Goal: Task Accomplishment & Management: Use online tool/utility

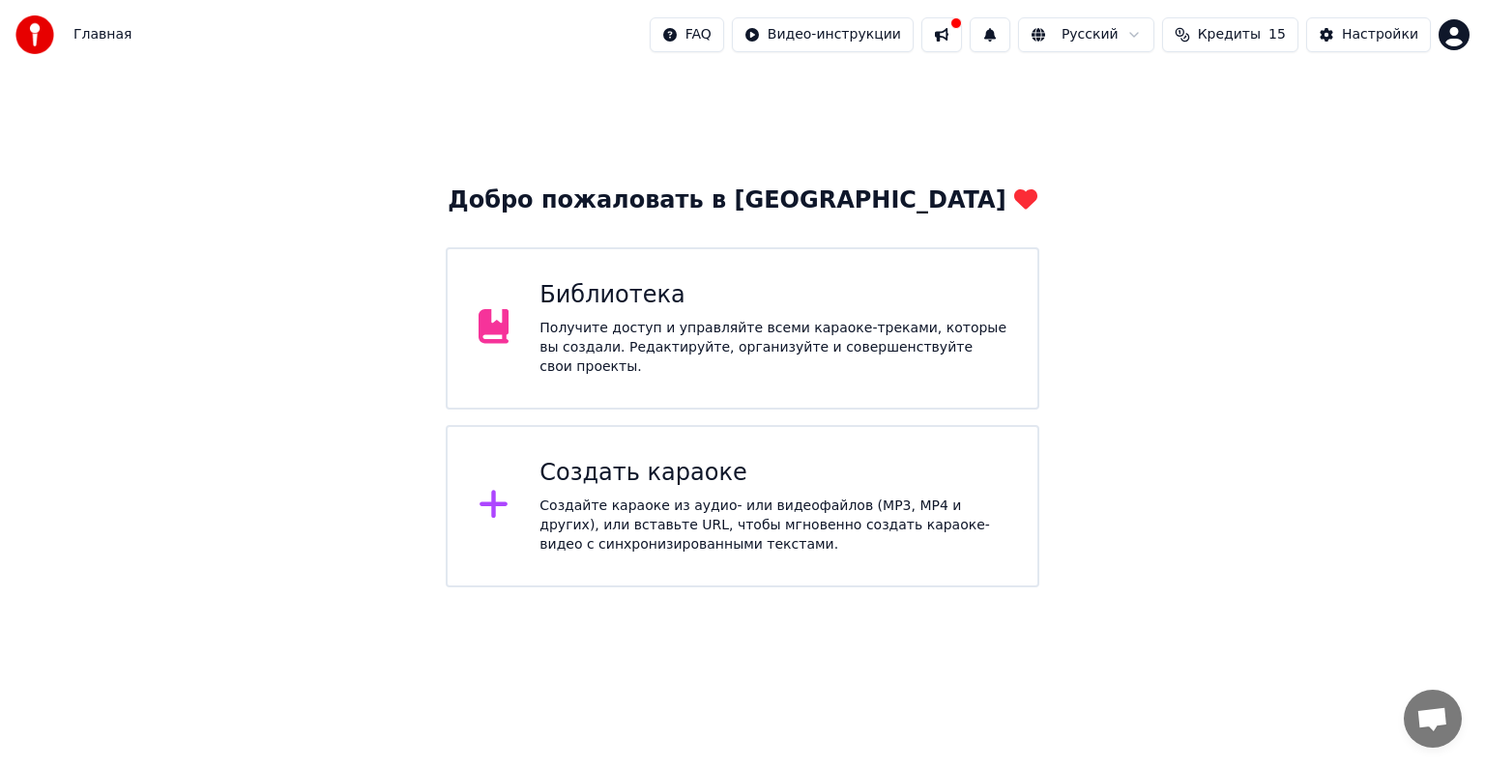
click at [911, 470] on div "Создать караоке" at bounding box center [772, 473] width 467 height 31
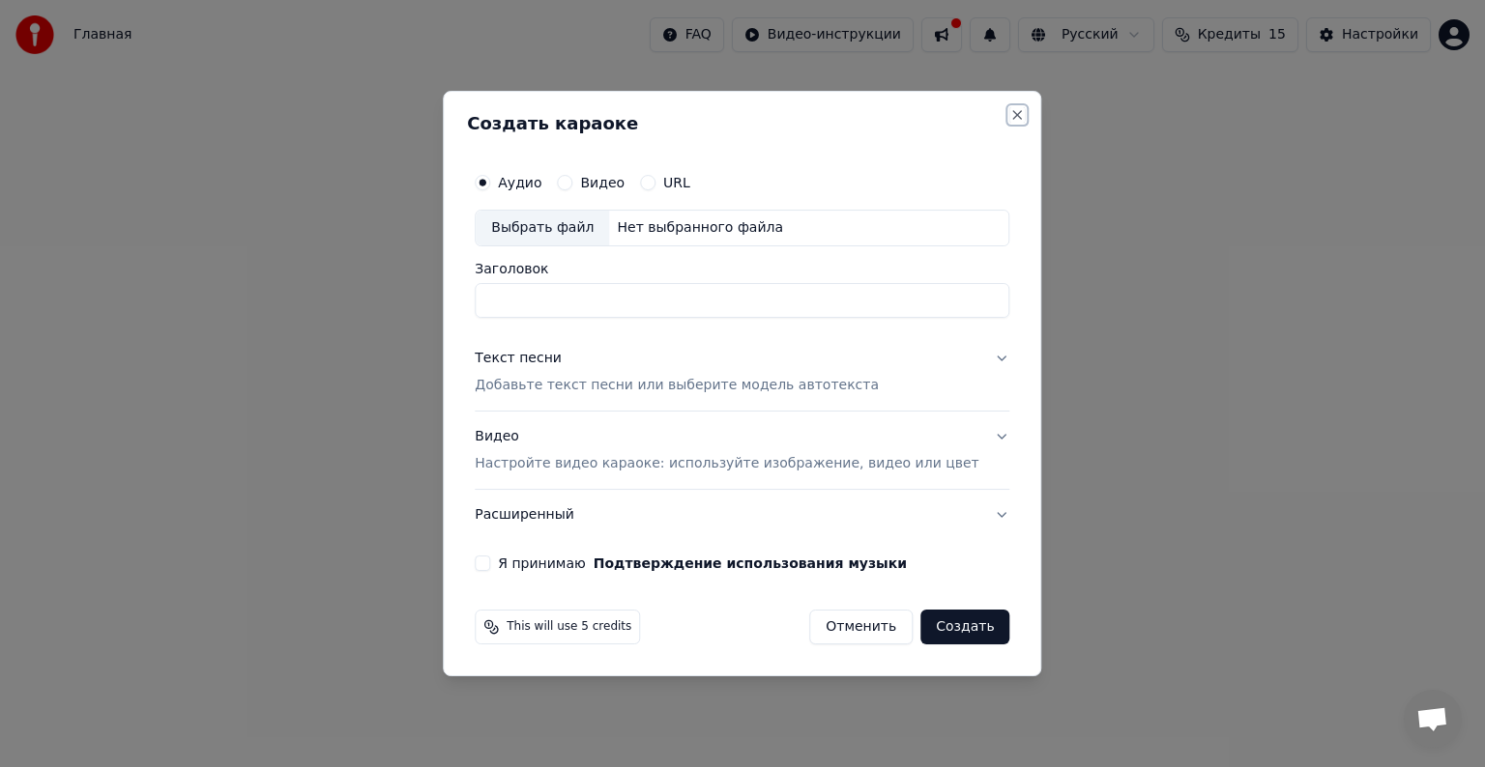
click at [1010, 108] on button "Close" at bounding box center [1017, 114] width 15 height 15
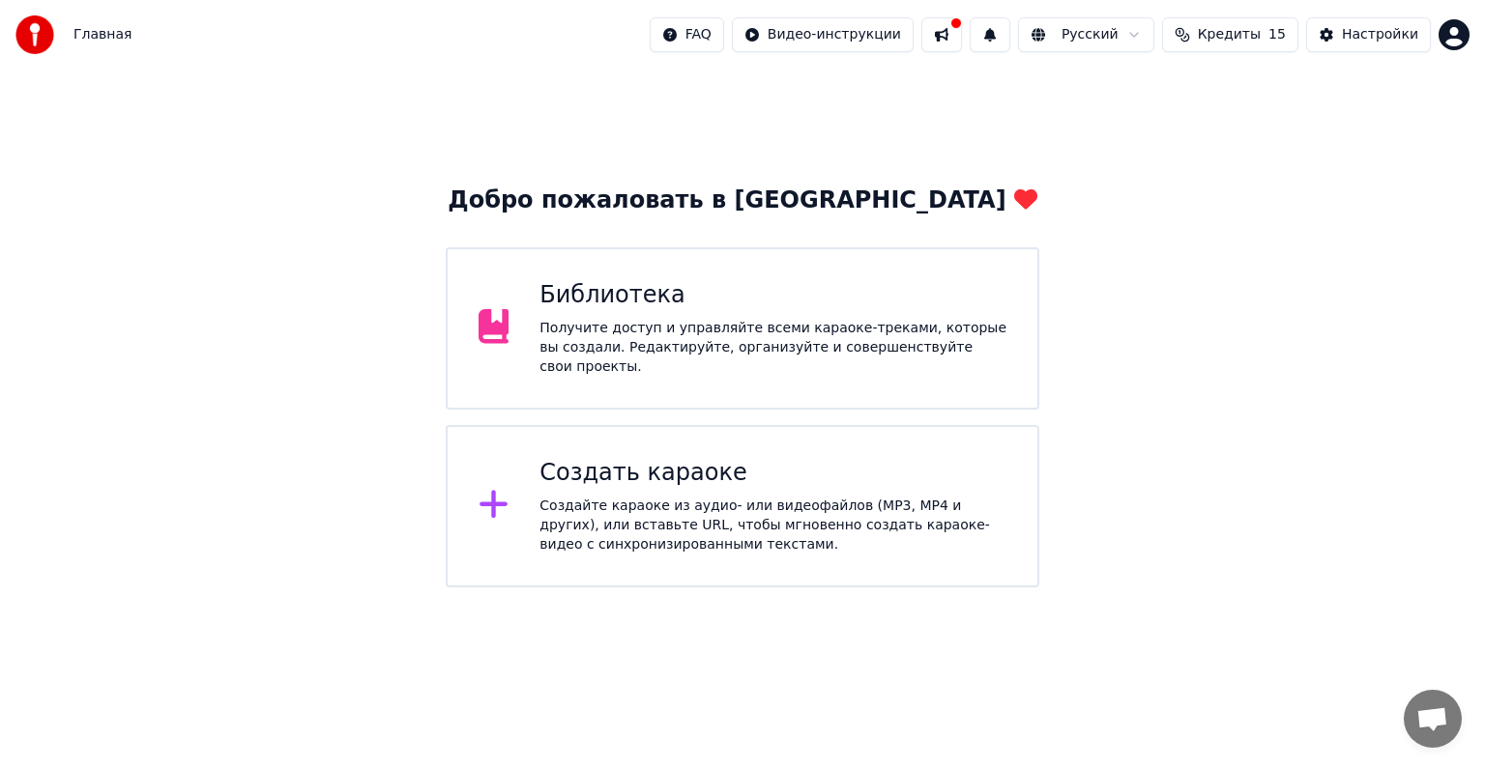
click at [785, 317] on div "Библиотека Получите доступ и управляйте всеми караоке-треками, которые вы созда…" at bounding box center [772, 328] width 467 height 97
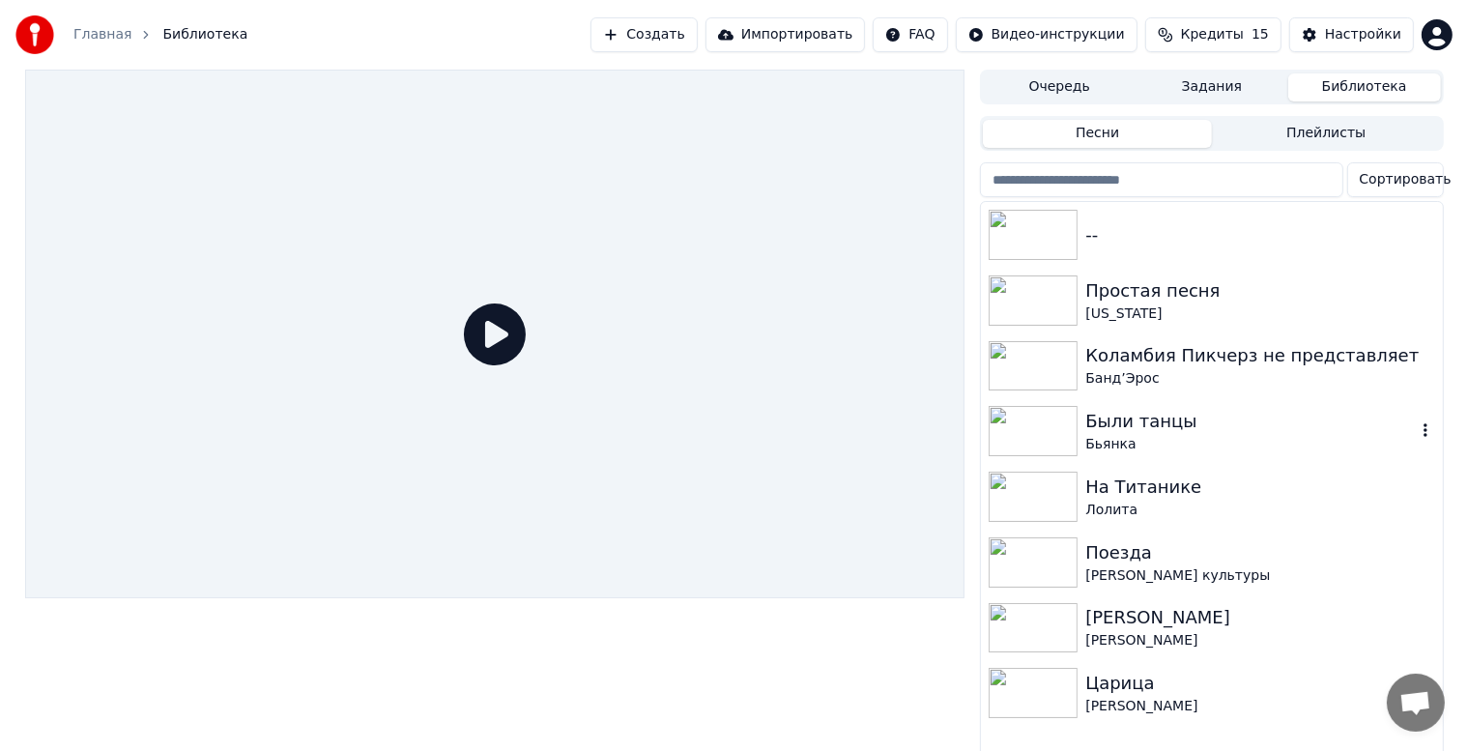
click at [1134, 433] on div "Были танцы" at bounding box center [1250, 421] width 330 height 27
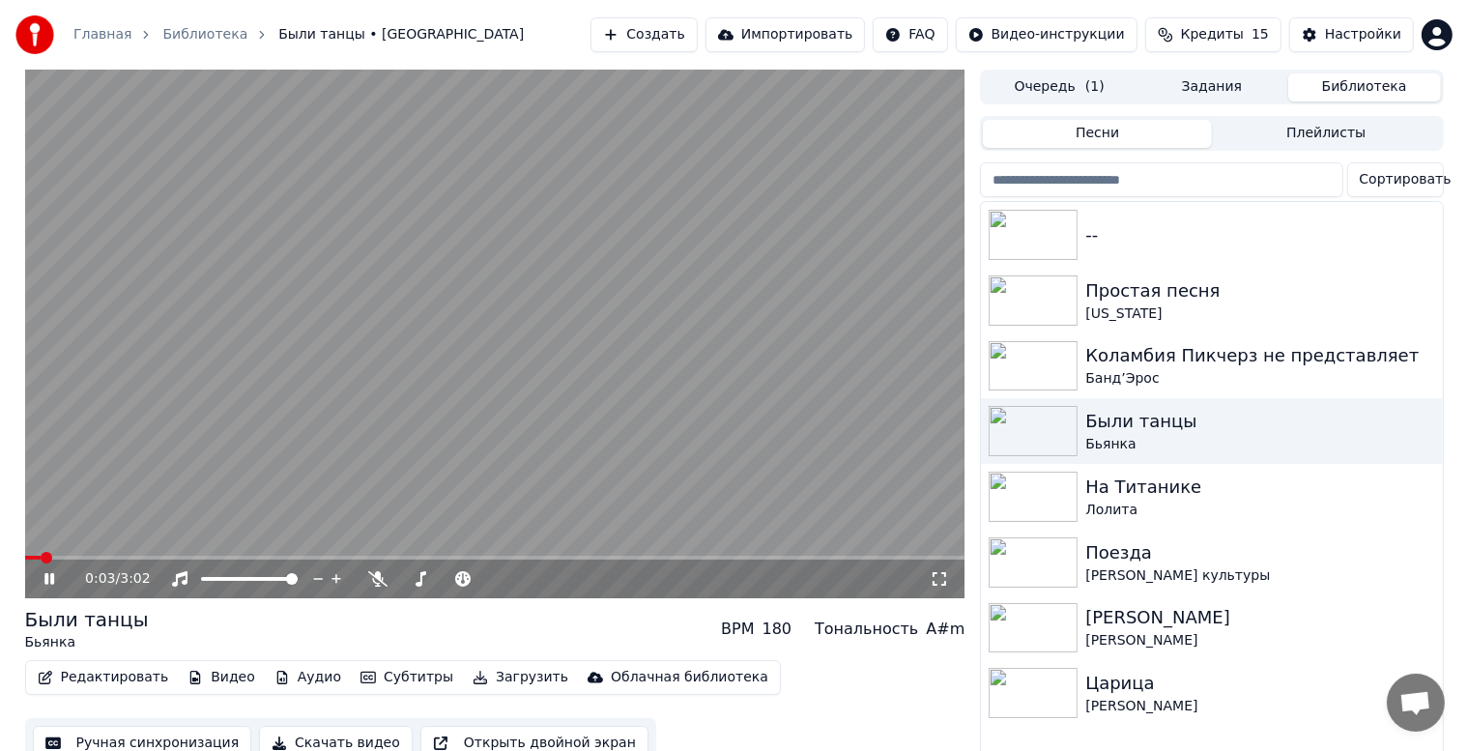
click at [50, 577] on icon at bounding box center [49, 579] width 10 height 12
click at [267, 378] on video at bounding box center [495, 334] width 940 height 529
click at [259, 386] on video at bounding box center [495, 334] width 940 height 529
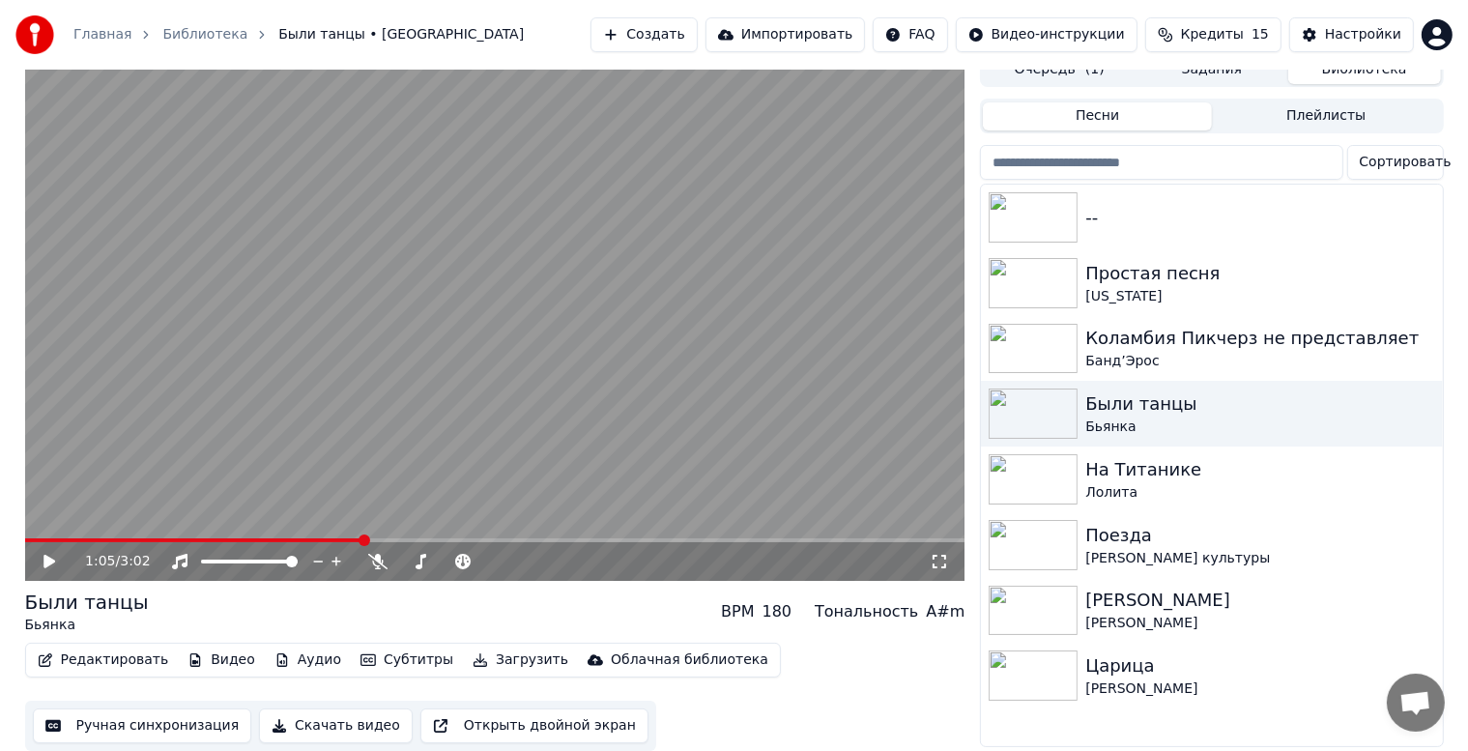
scroll to position [25, 0]
click at [103, 653] on button "Редактировать" at bounding box center [103, 660] width 147 height 27
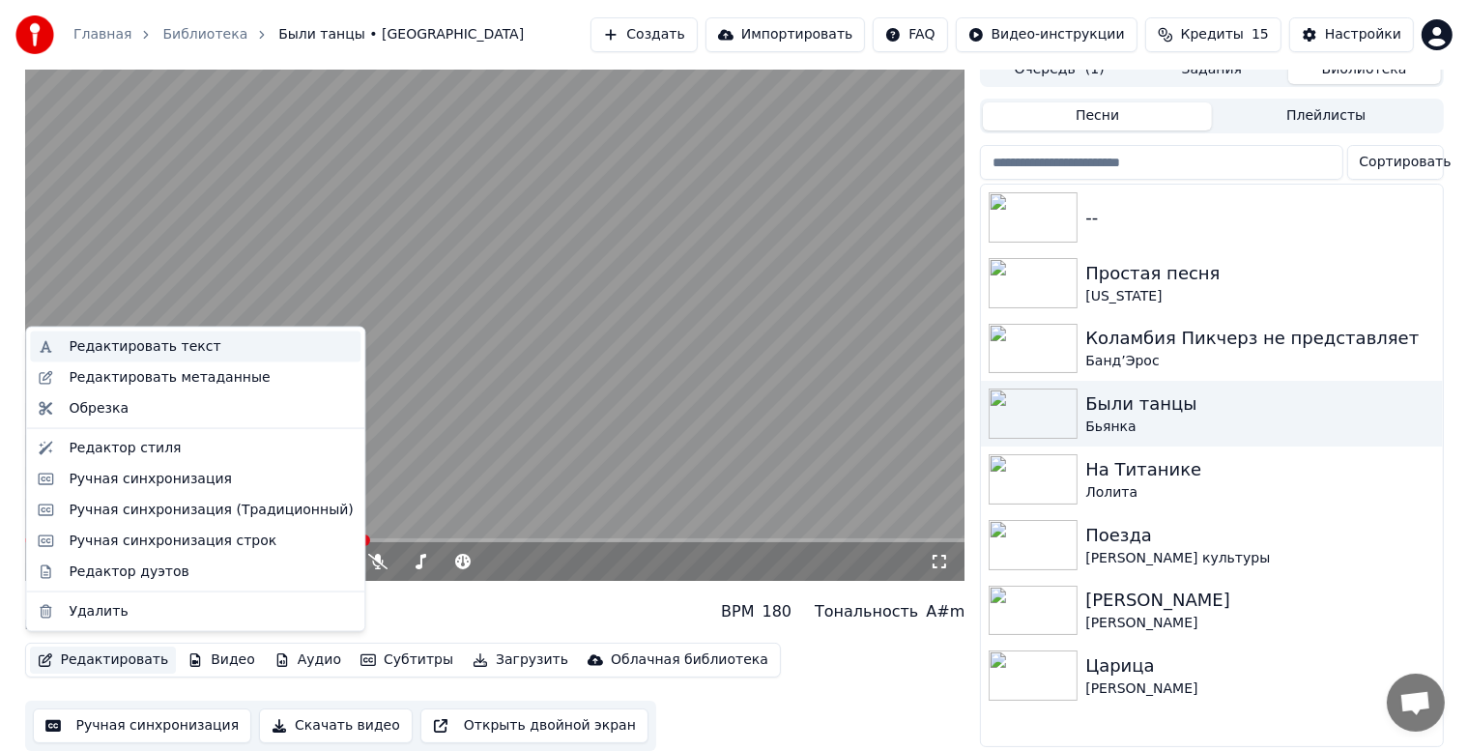
click at [166, 352] on div "Редактировать текст" at bounding box center [145, 346] width 152 height 19
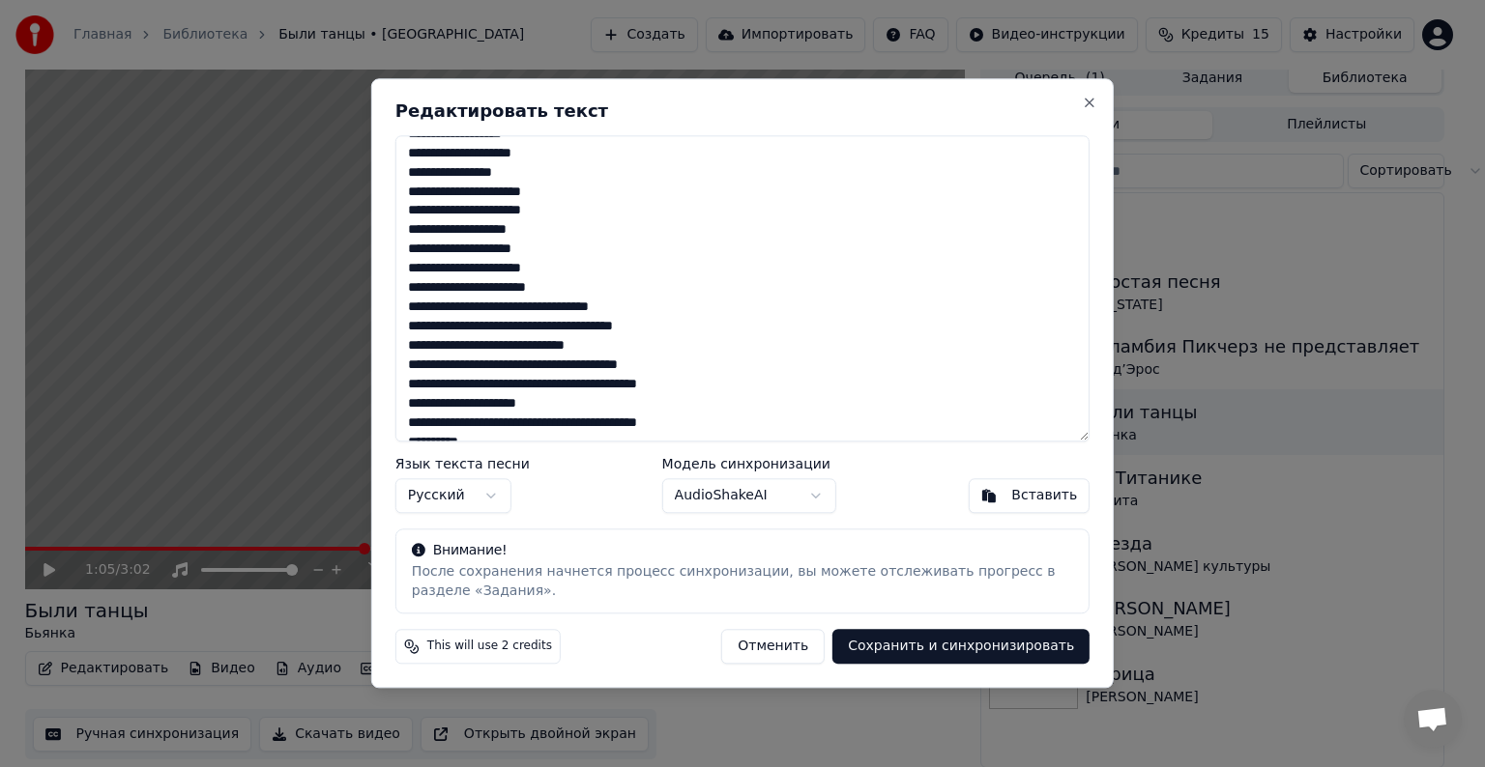
scroll to position [387, 0]
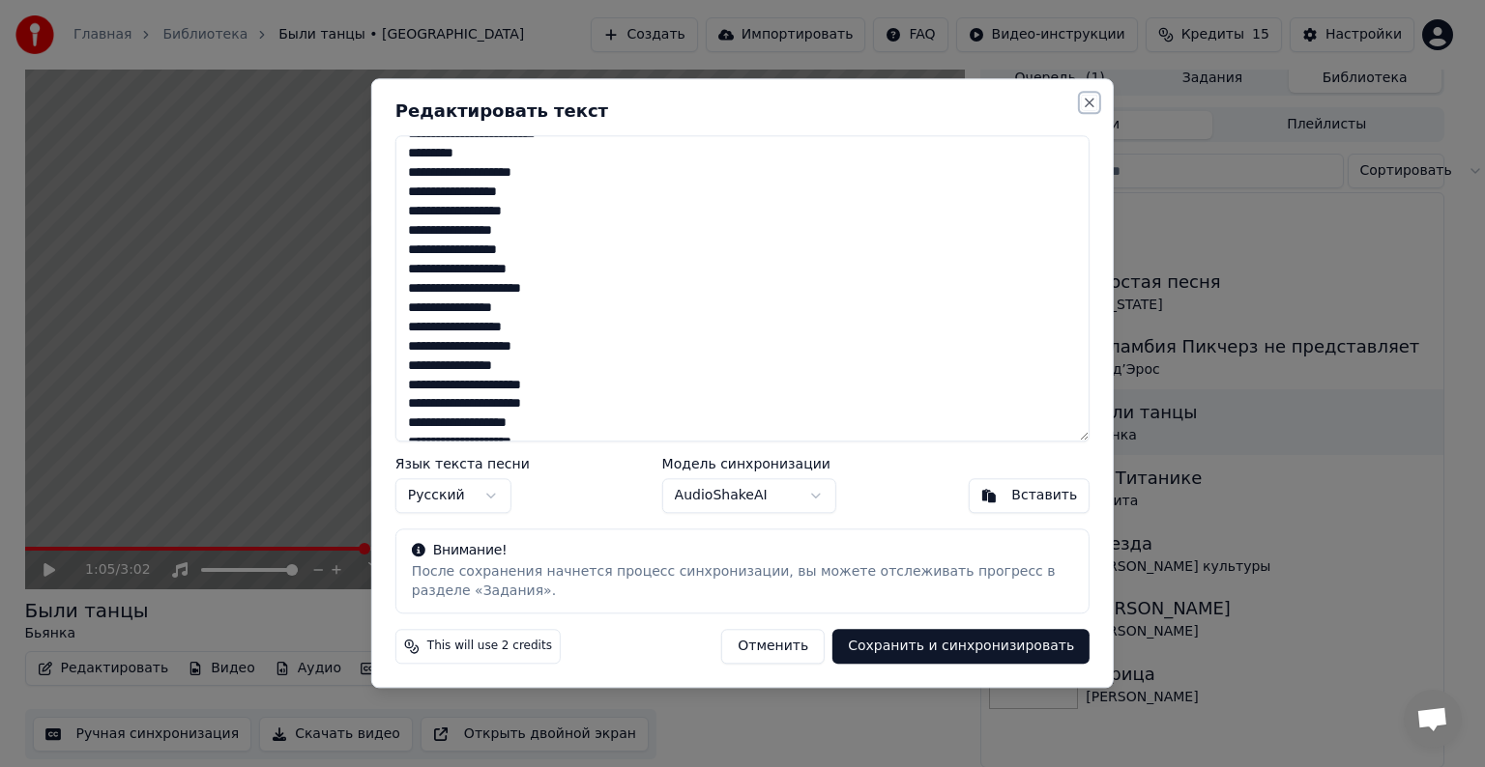
click at [1087, 97] on button "Close" at bounding box center [1089, 102] width 15 height 15
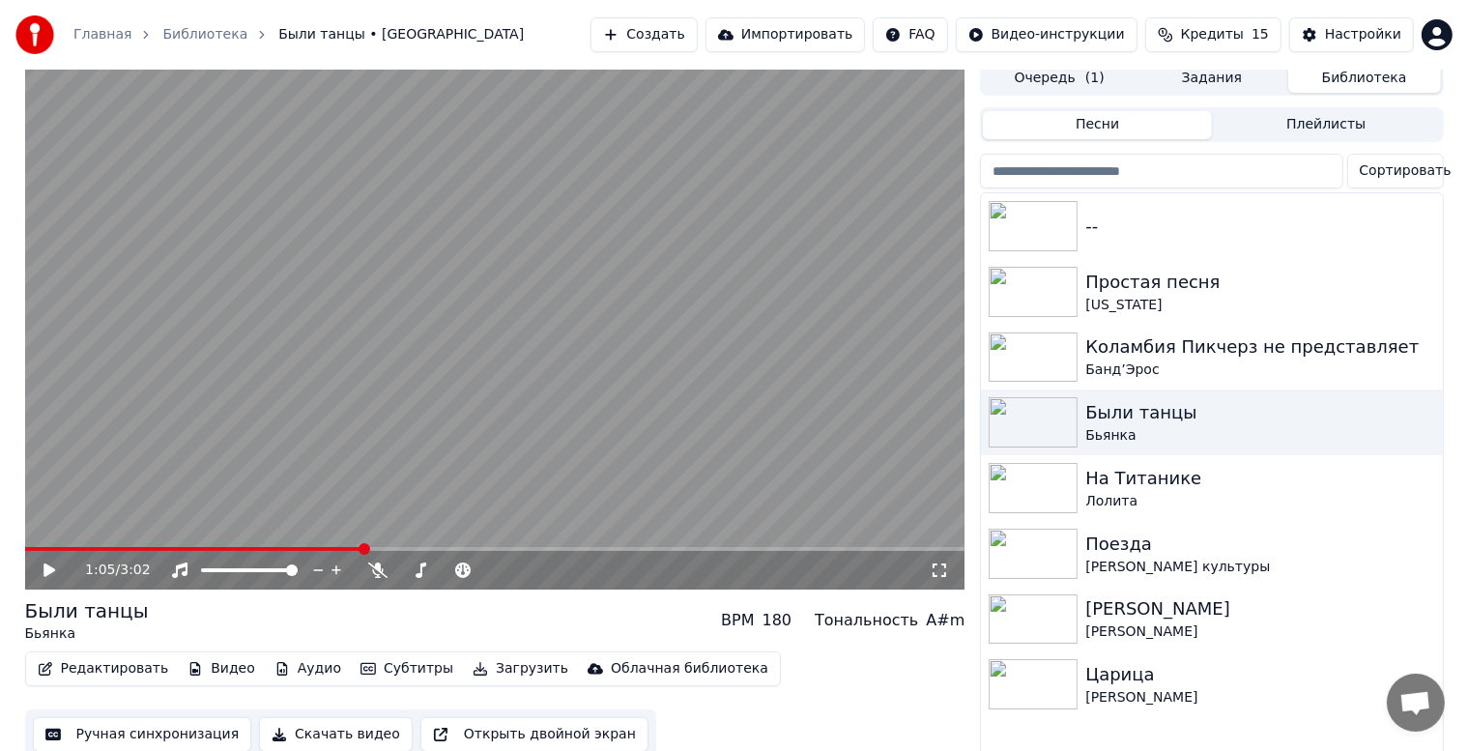
click at [309, 545] on video at bounding box center [495, 325] width 940 height 529
click at [278, 547] on span at bounding box center [151, 549] width 253 height 4
click at [50, 564] on icon at bounding box center [49, 570] width 10 height 12
click at [116, 666] on button "Редактировать" at bounding box center [103, 668] width 147 height 27
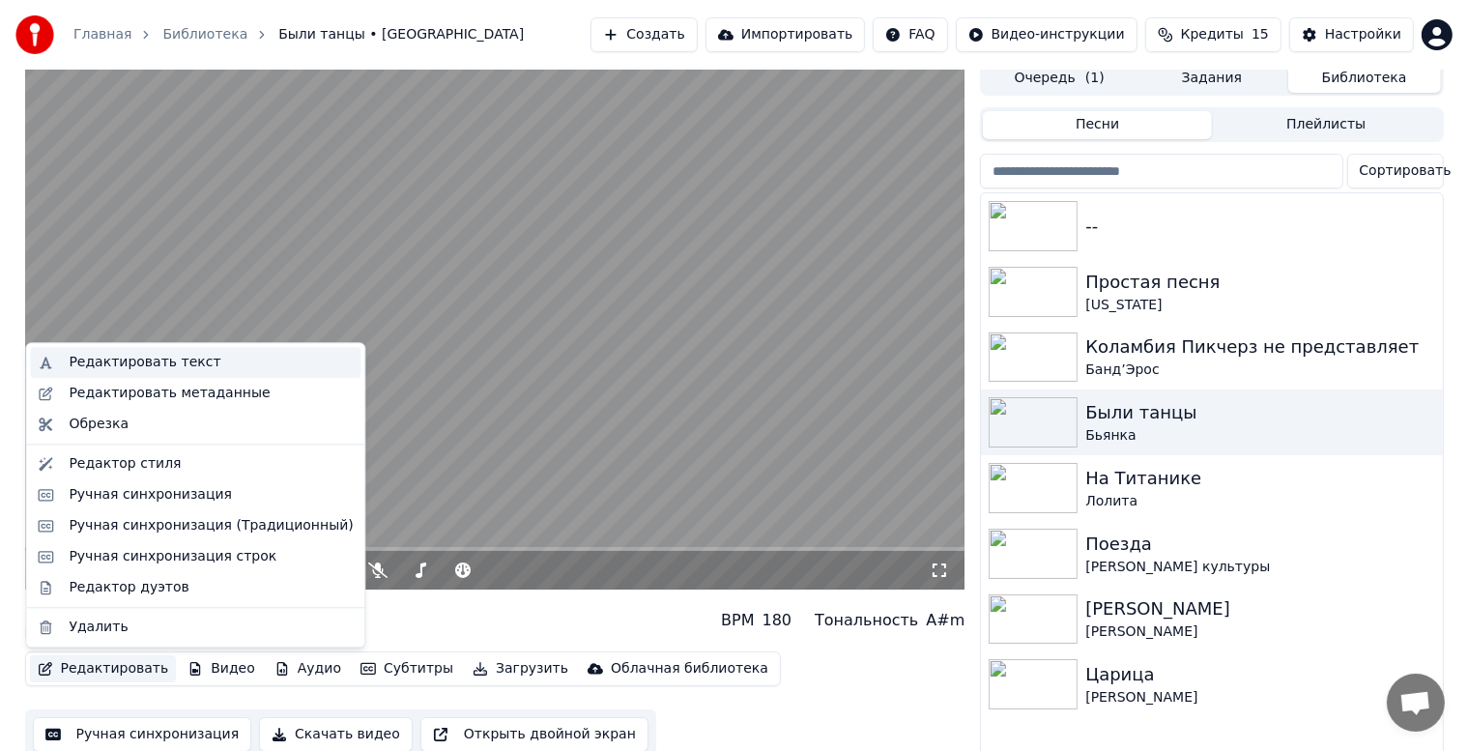
click at [171, 371] on div "Редактировать текст" at bounding box center [145, 362] width 152 height 19
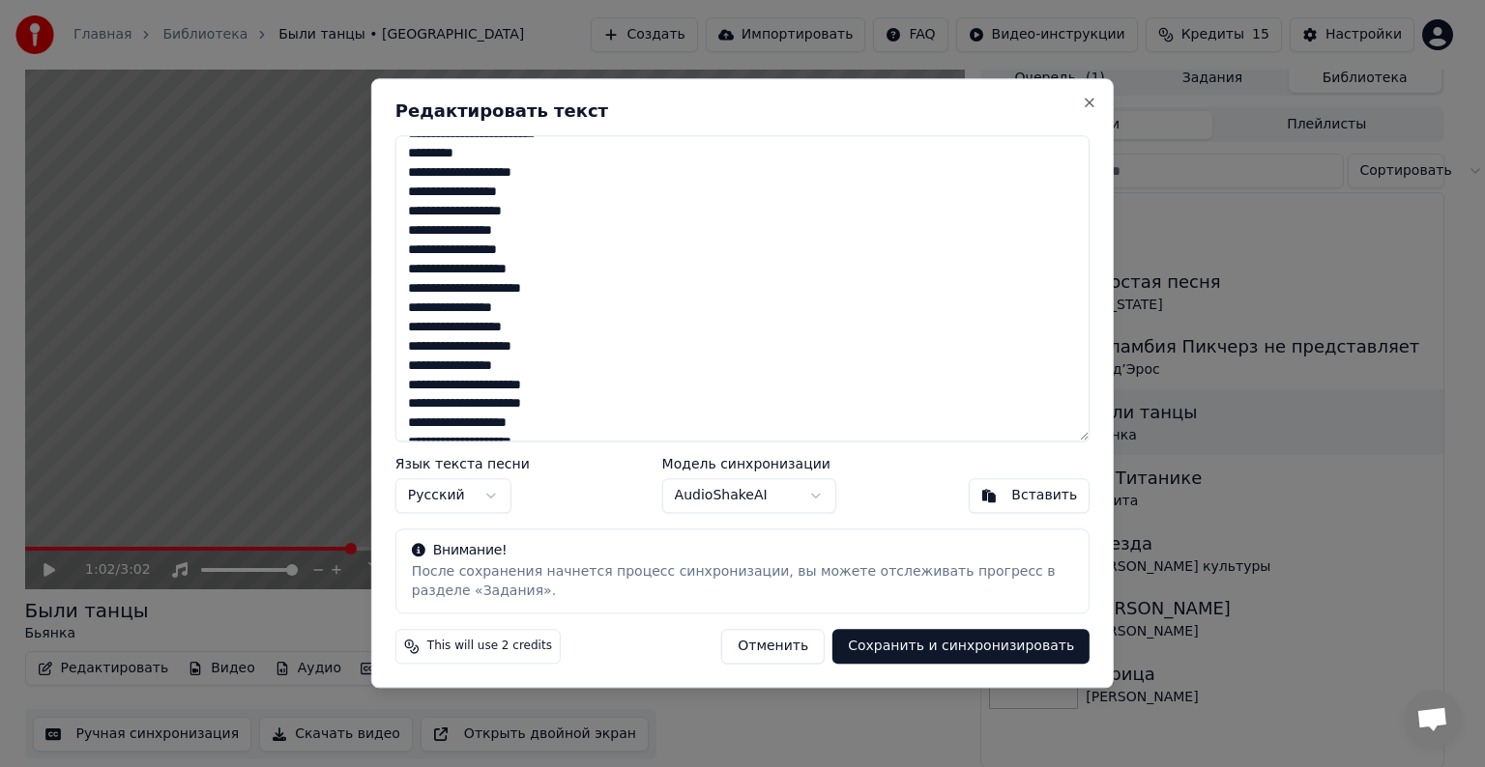
drag, startPoint x: 528, startPoint y: 312, endPoint x: 483, endPoint y: 306, distance: 44.8
click at [483, 306] on textarea at bounding box center [742, 288] width 694 height 306
drag, startPoint x: 535, startPoint y: 332, endPoint x: 484, endPoint y: 321, distance: 52.3
click at [484, 321] on textarea at bounding box center [742, 288] width 694 height 306
type textarea "**********"
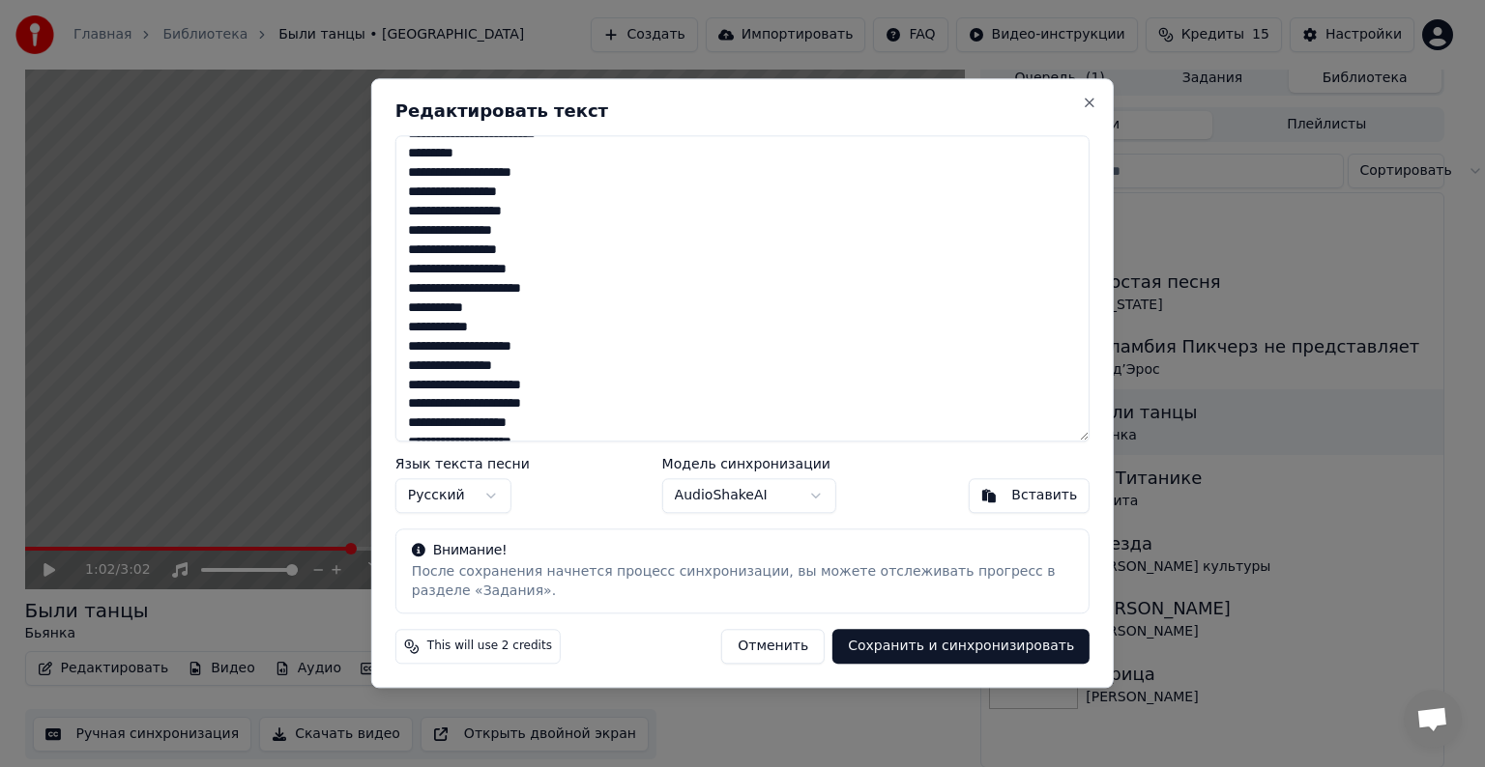
click at [939, 651] on button "Сохранить и синхронизировать" at bounding box center [960, 647] width 257 height 35
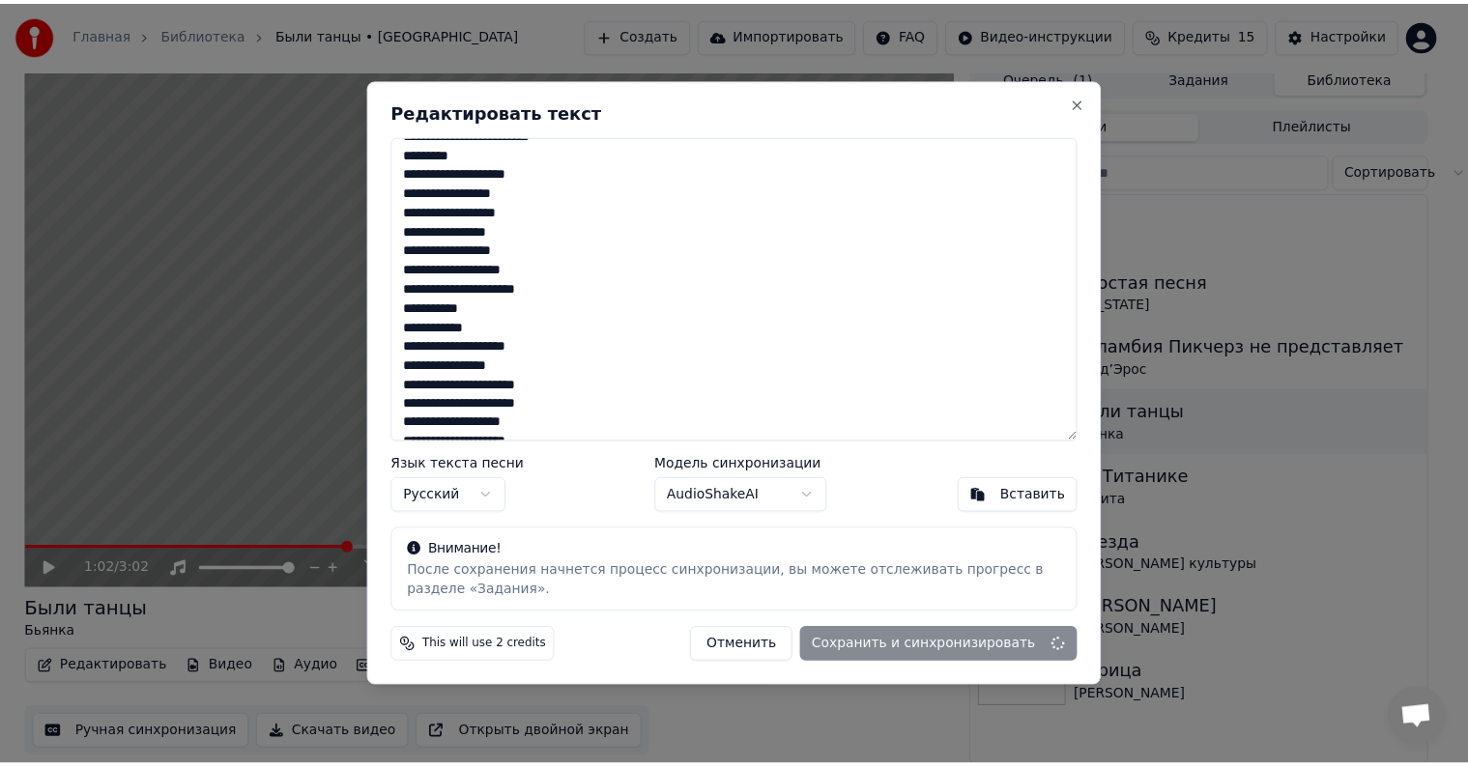
scroll to position [1, 0]
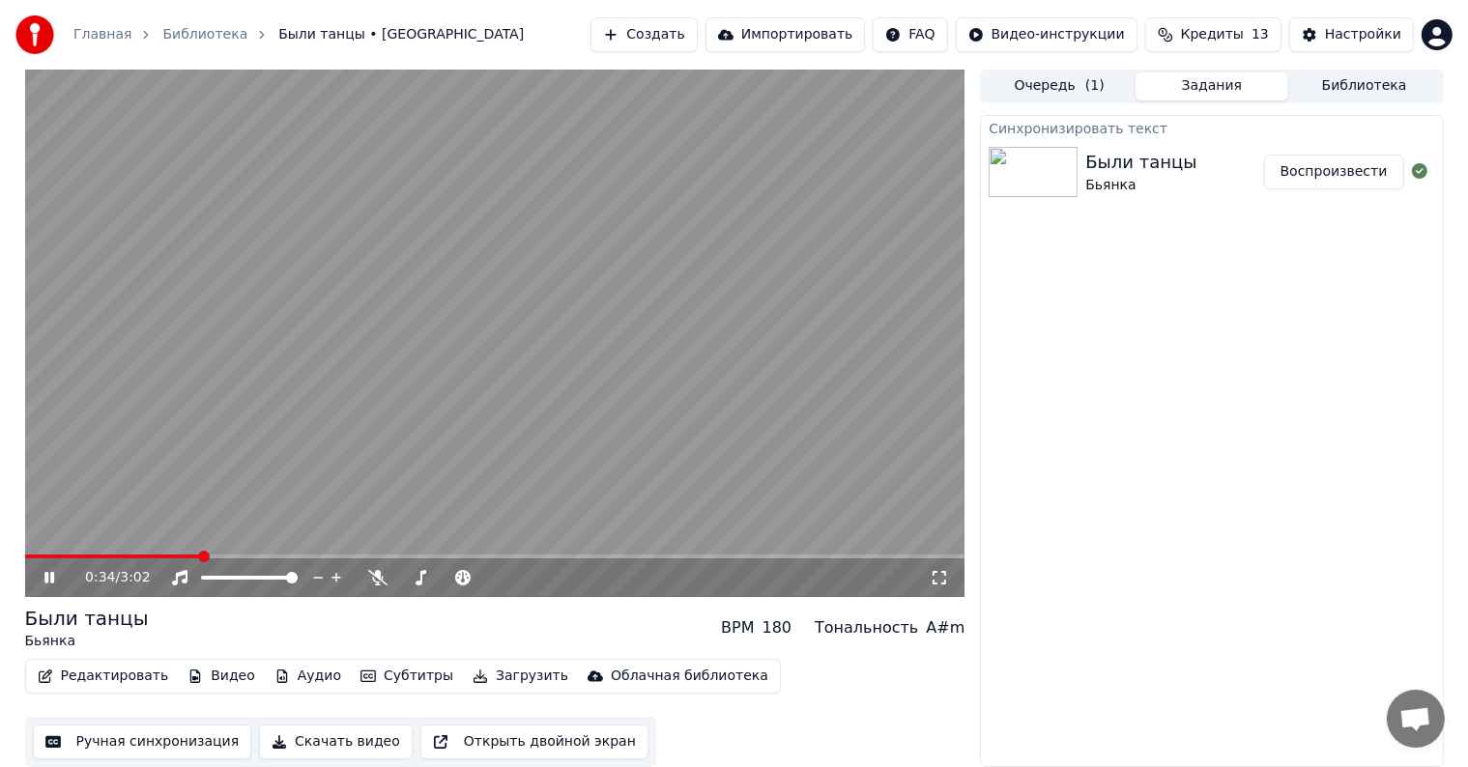
click at [210, 555] on span at bounding box center [204, 557] width 12 height 12
click at [49, 574] on icon at bounding box center [63, 577] width 45 height 15
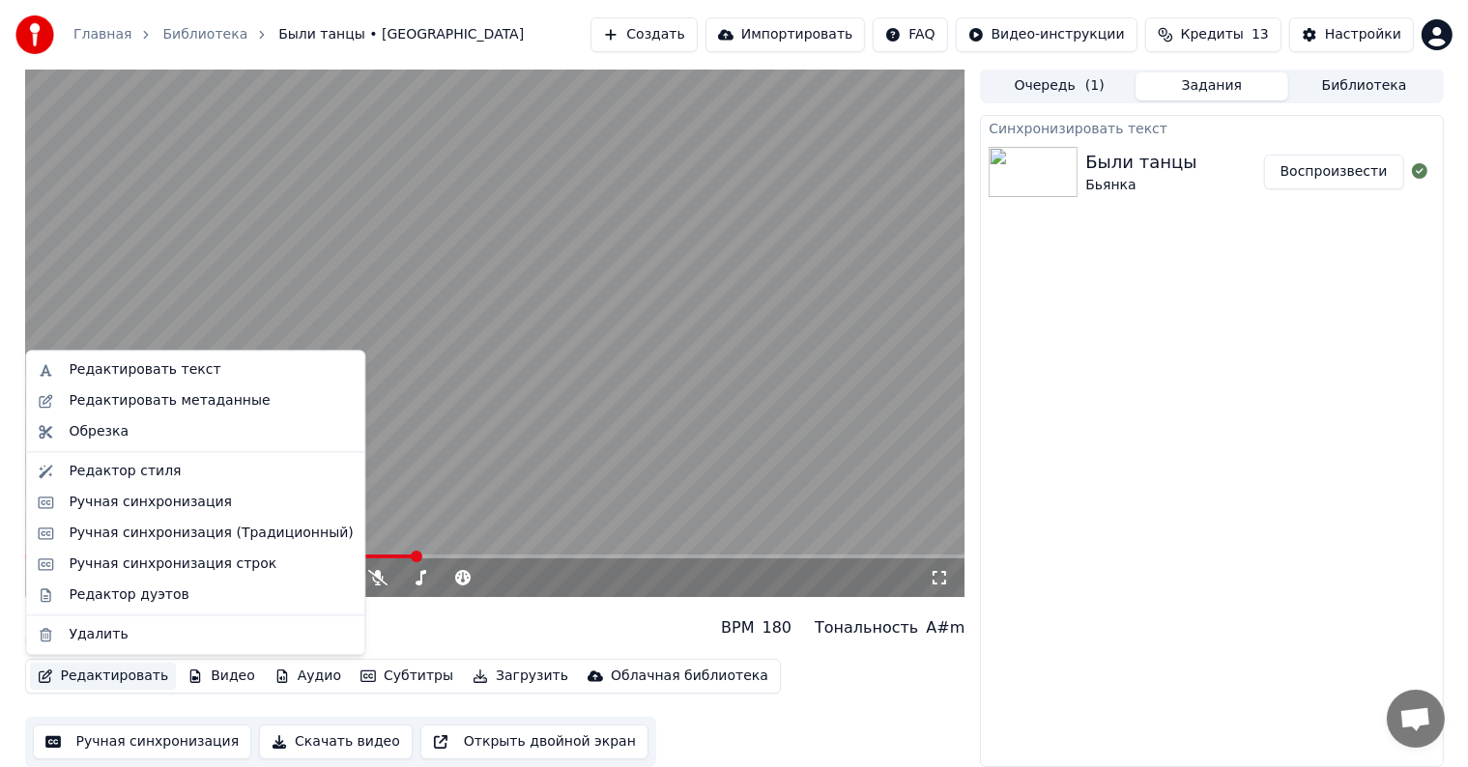
click at [109, 677] on button "Редактировать" at bounding box center [103, 676] width 147 height 27
click at [130, 475] on div "Редактор стиля" at bounding box center [125, 471] width 112 height 19
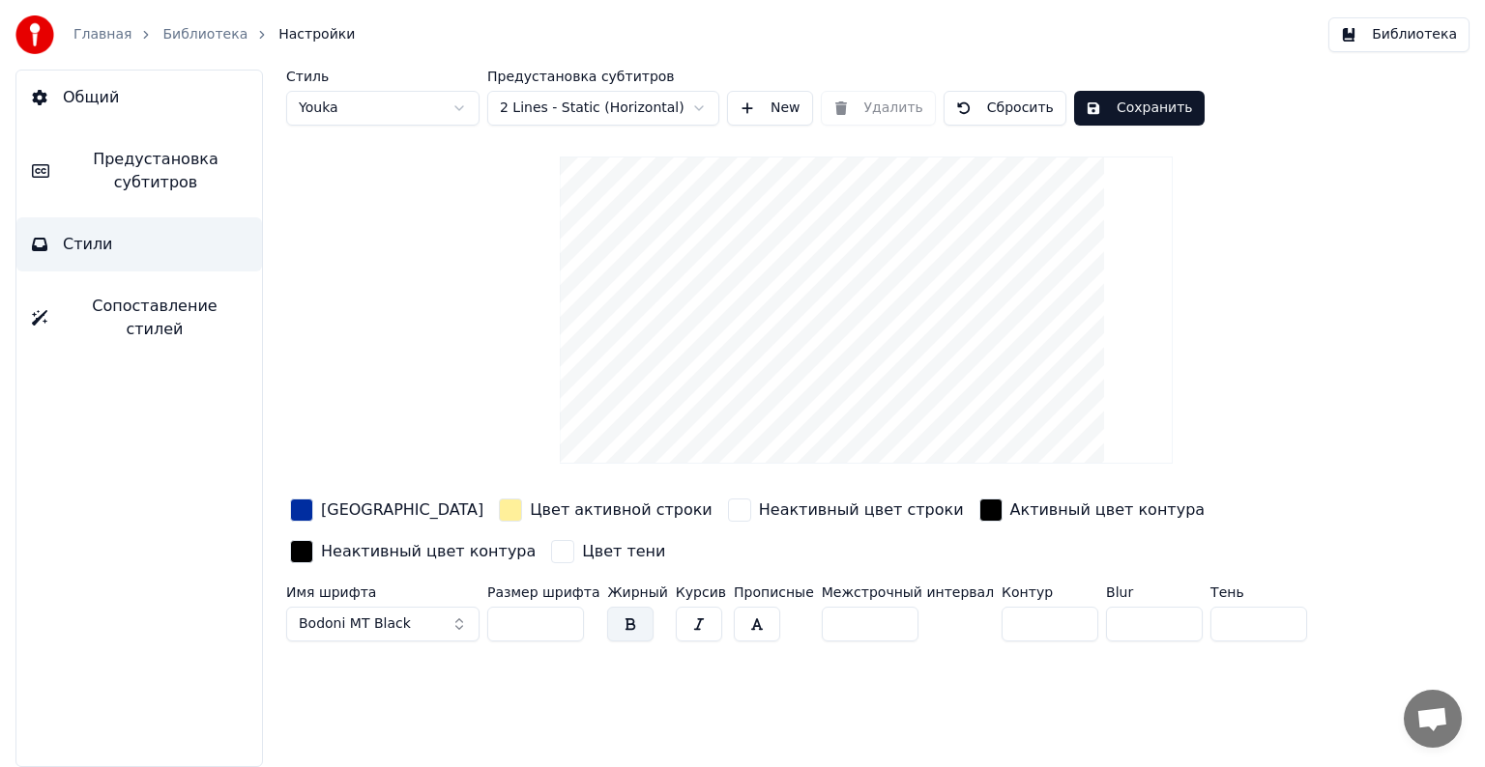
click at [339, 616] on span "Bodoni MT Black" at bounding box center [355, 624] width 112 height 19
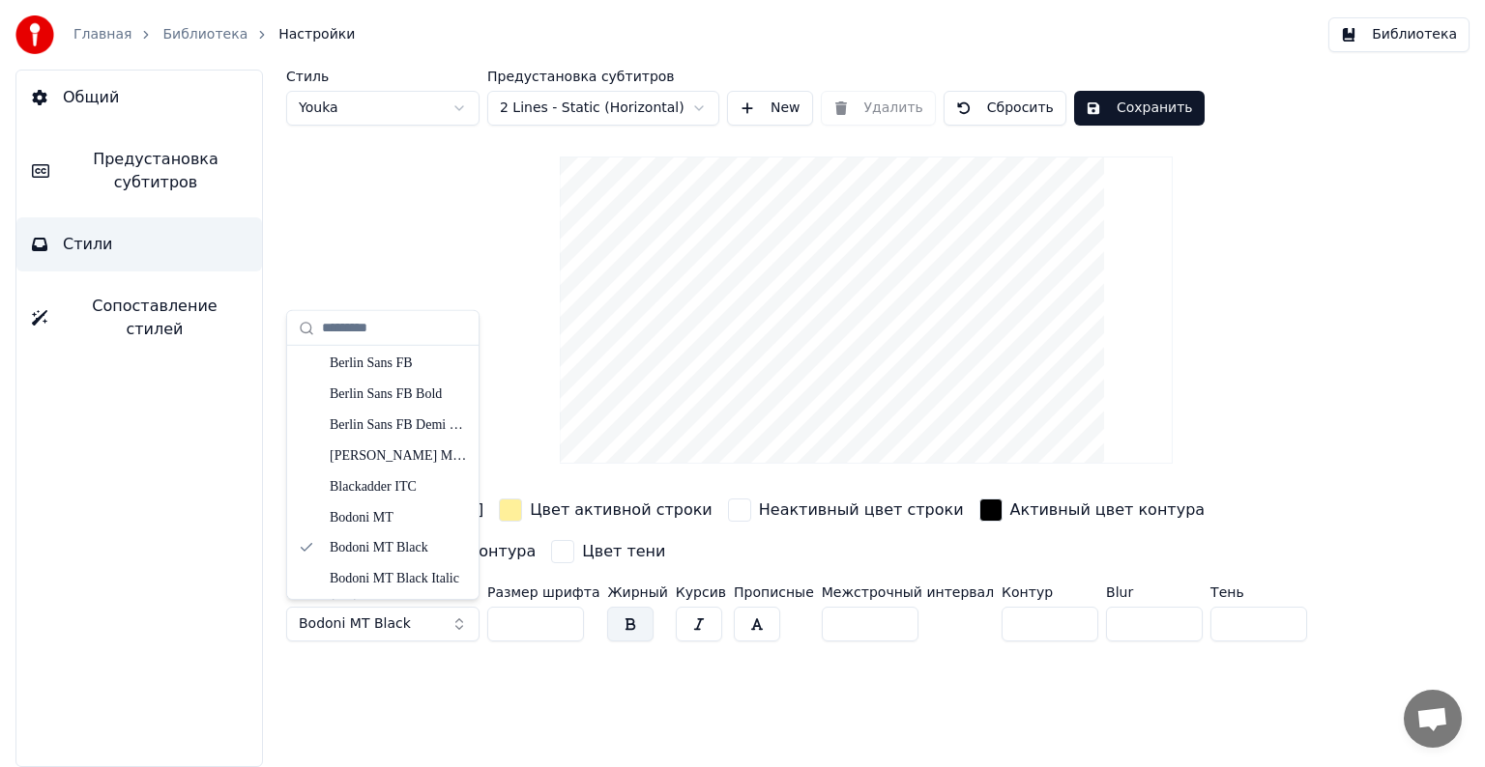
scroll to position [870, 0]
click at [402, 481] on div "Bodoni MT" at bounding box center [398, 484] width 137 height 19
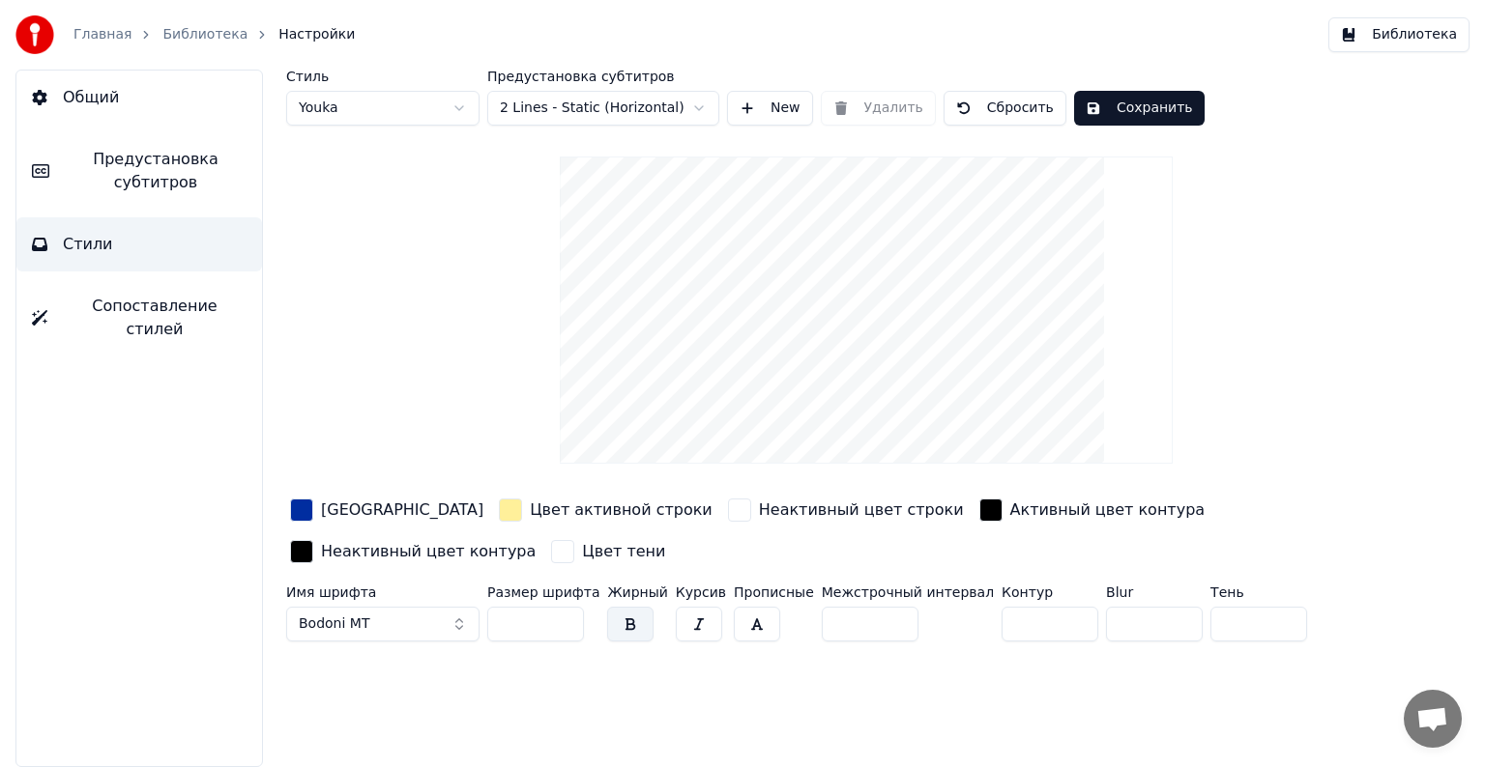
click at [433, 627] on button "Bodoni MT" at bounding box center [382, 624] width 193 height 35
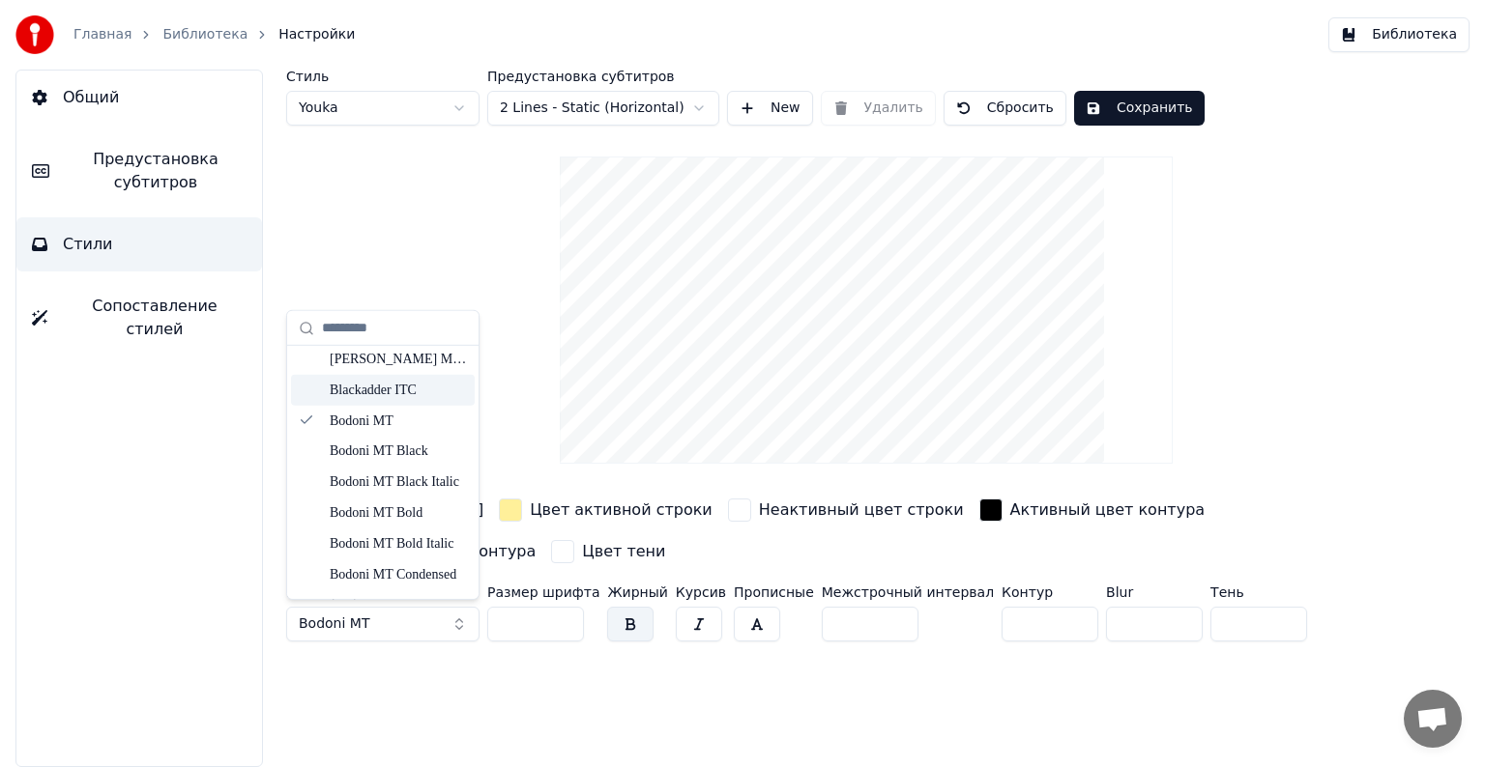
scroll to position [967, 0]
click at [411, 485] on div "Bodoni MT Bold" at bounding box center [398, 480] width 137 height 19
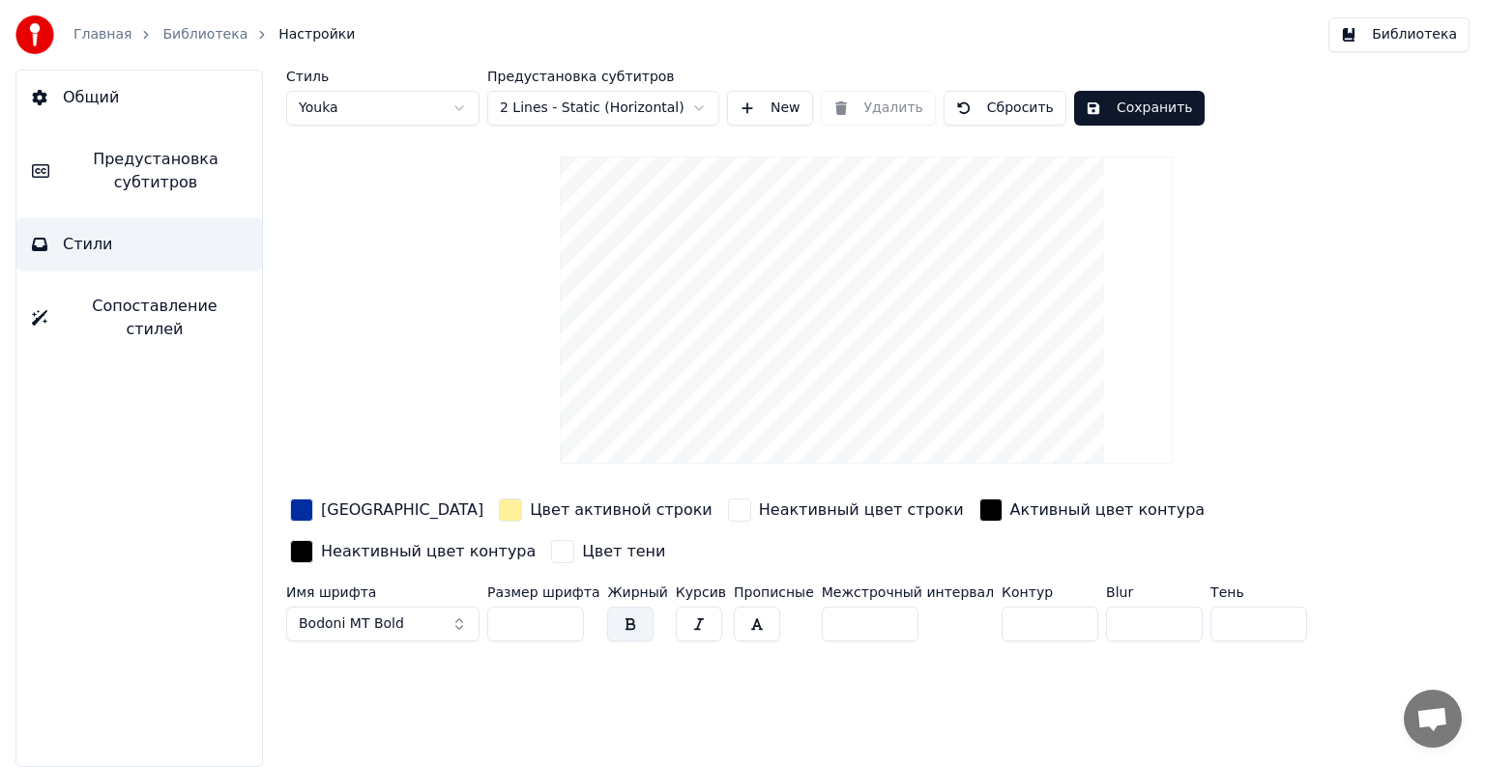
click at [419, 612] on button "Bodoni MT Bold" at bounding box center [382, 624] width 193 height 35
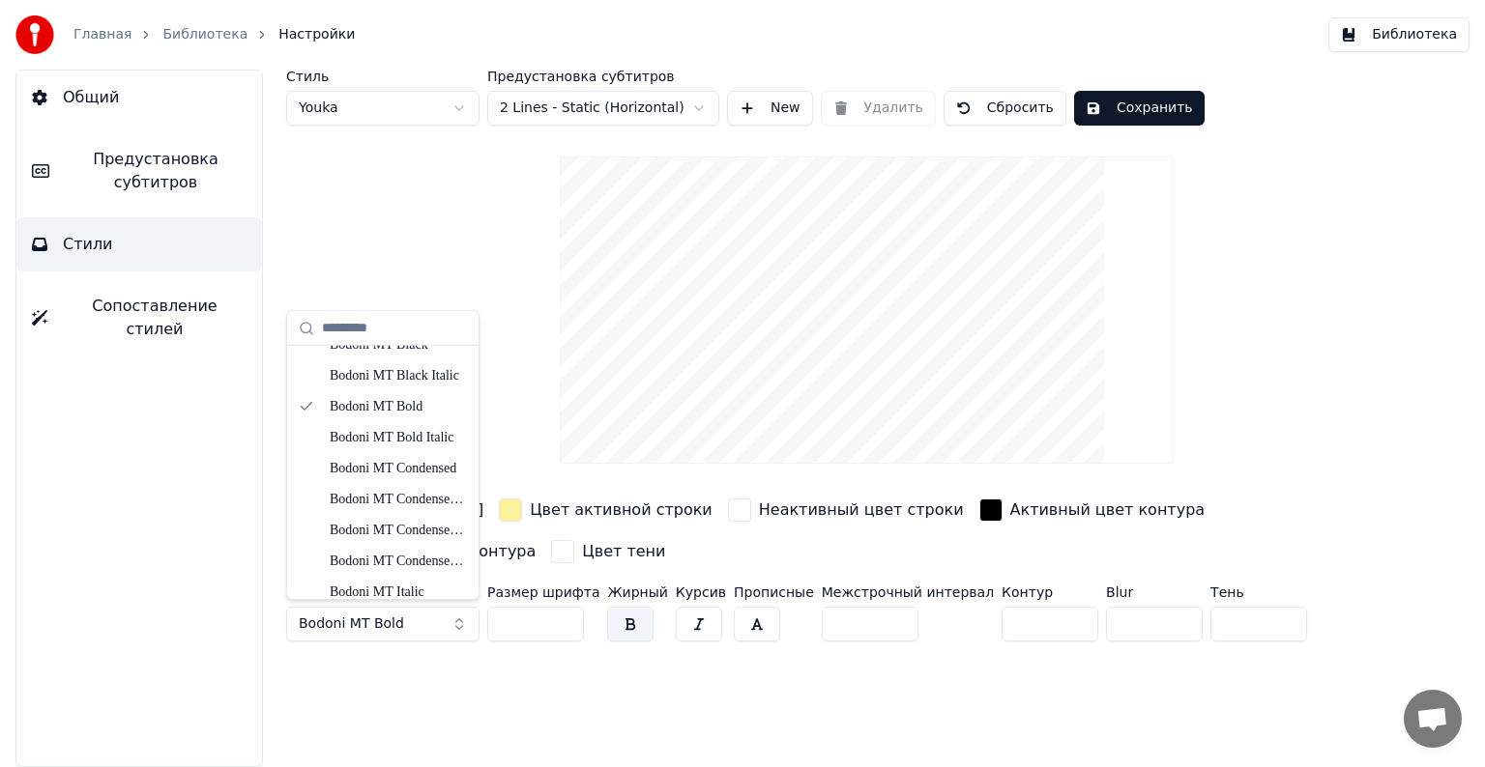
scroll to position [1063, 0]
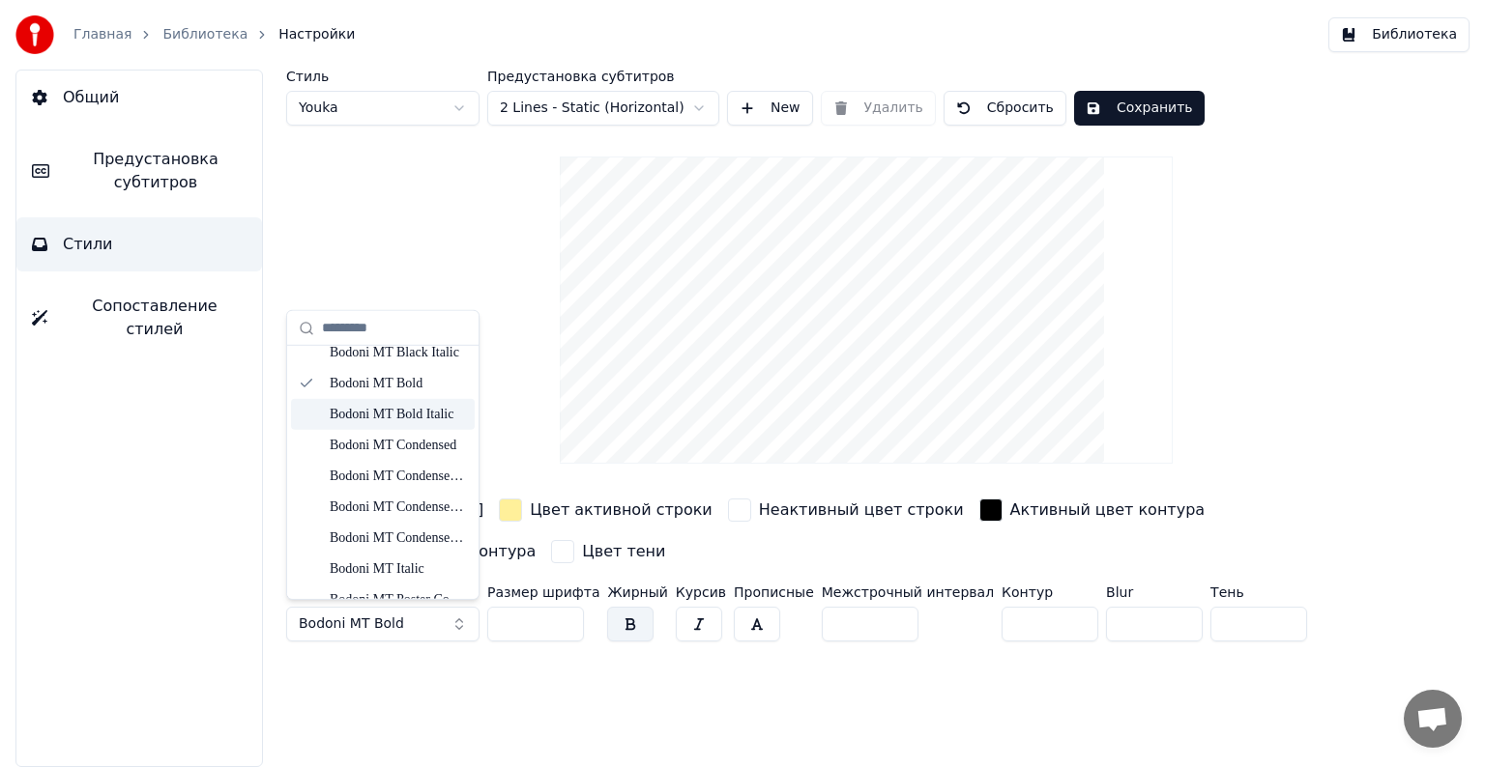
click at [426, 419] on div "Bodoni MT Bold Italic" at bounding box center [398, 414] width 137 height 19
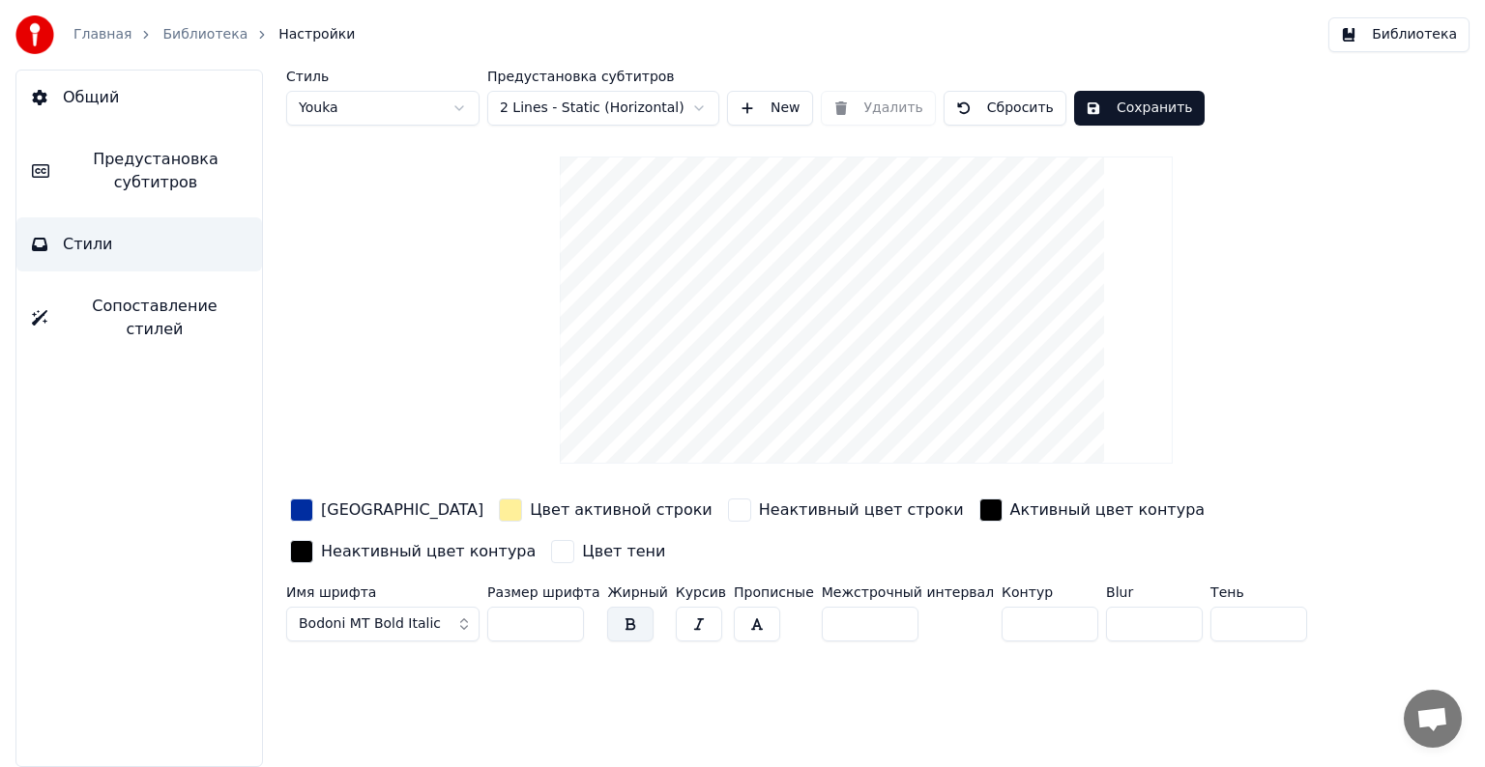
click at [440, 617] on button "Bodoni MT Bold Italic" at bounding box center [382, 624] width 193 height 35
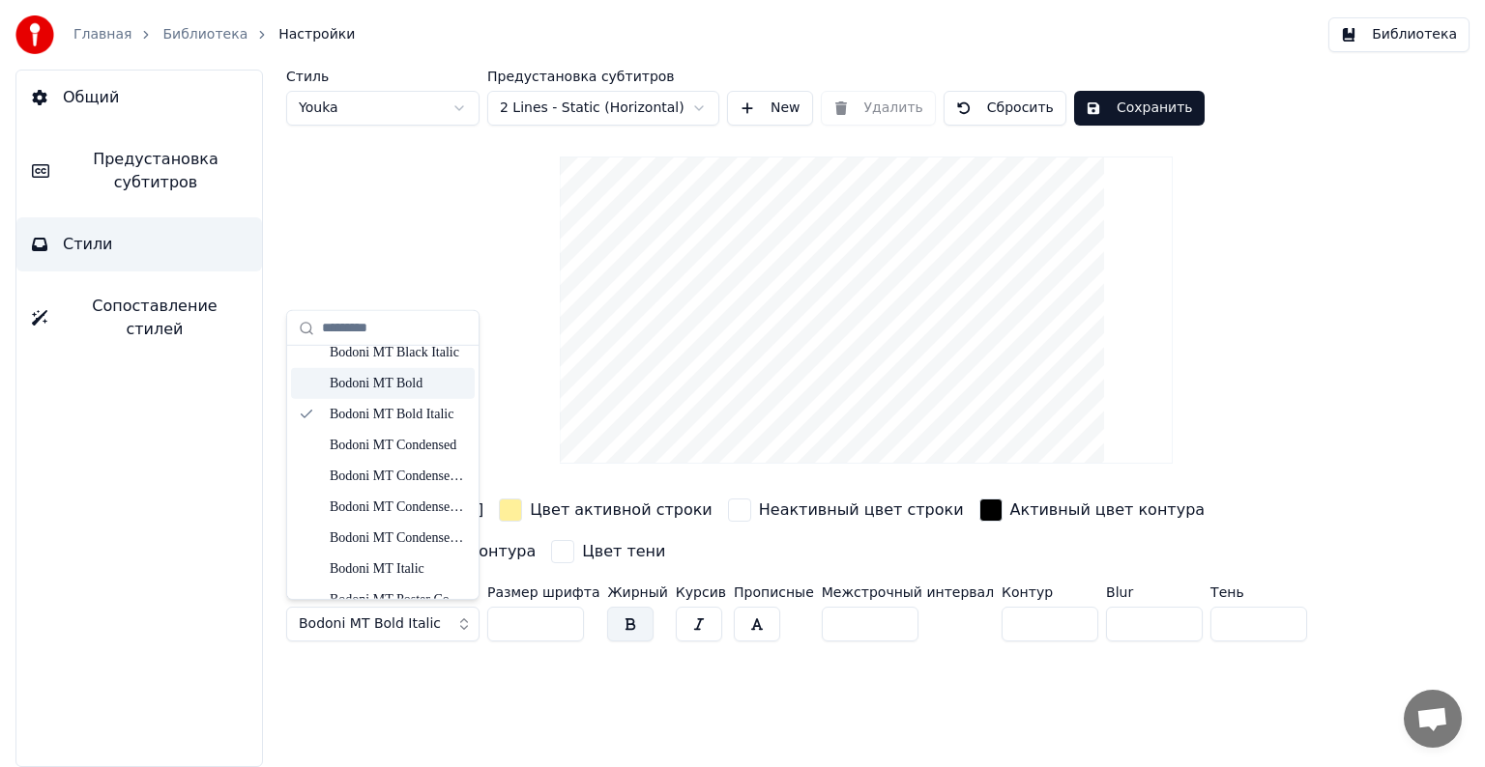
click at [410, 383] on div "Bodoni MT Bold" at bounding box center [398, 383] width 137 height 19
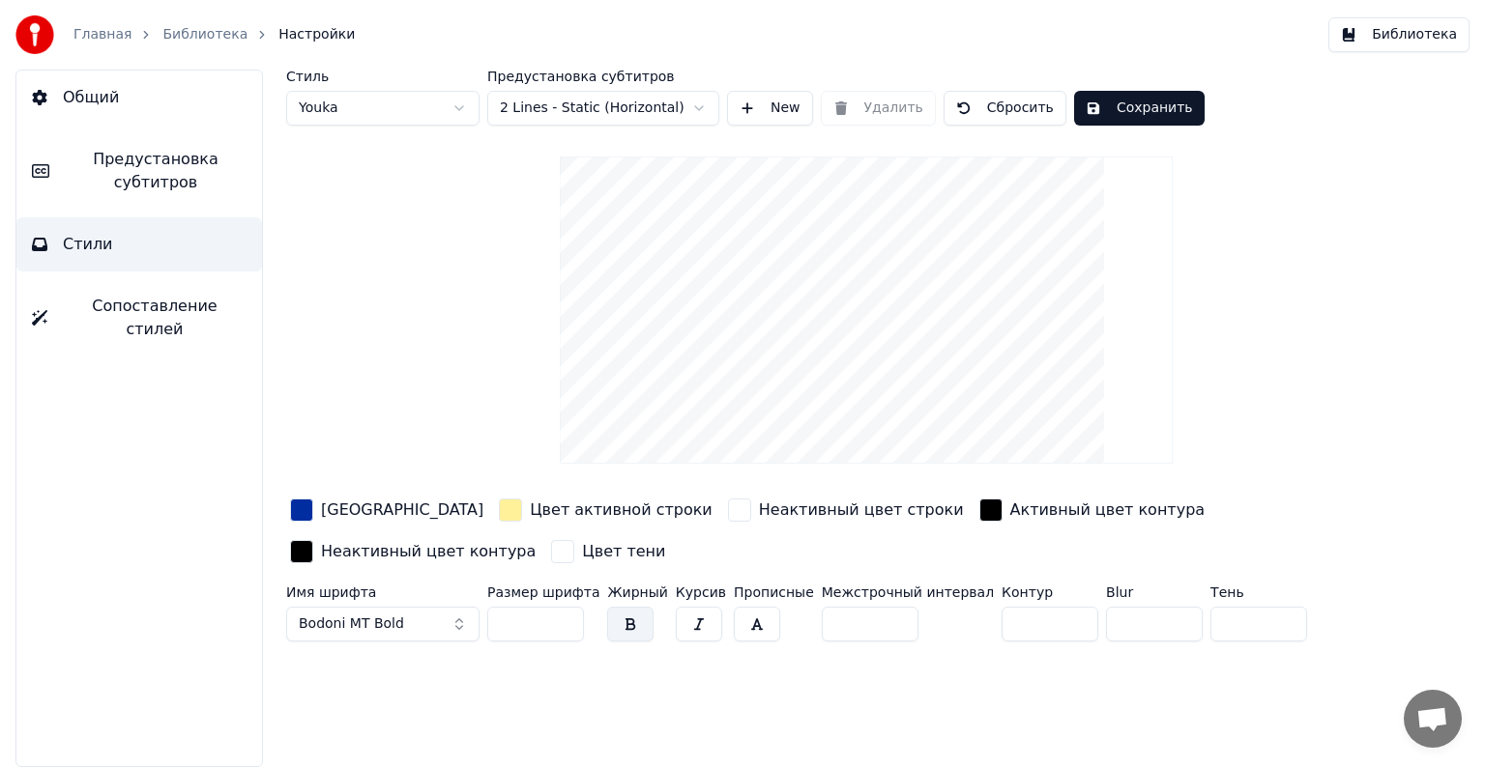
click at [1117, 112] on button "Сохранить" at bounding box center [1139, 108] width 130 height 35
click at [1405, 35] on button "Библиотека" at bounding box center [1398, 34] width 141 height 35
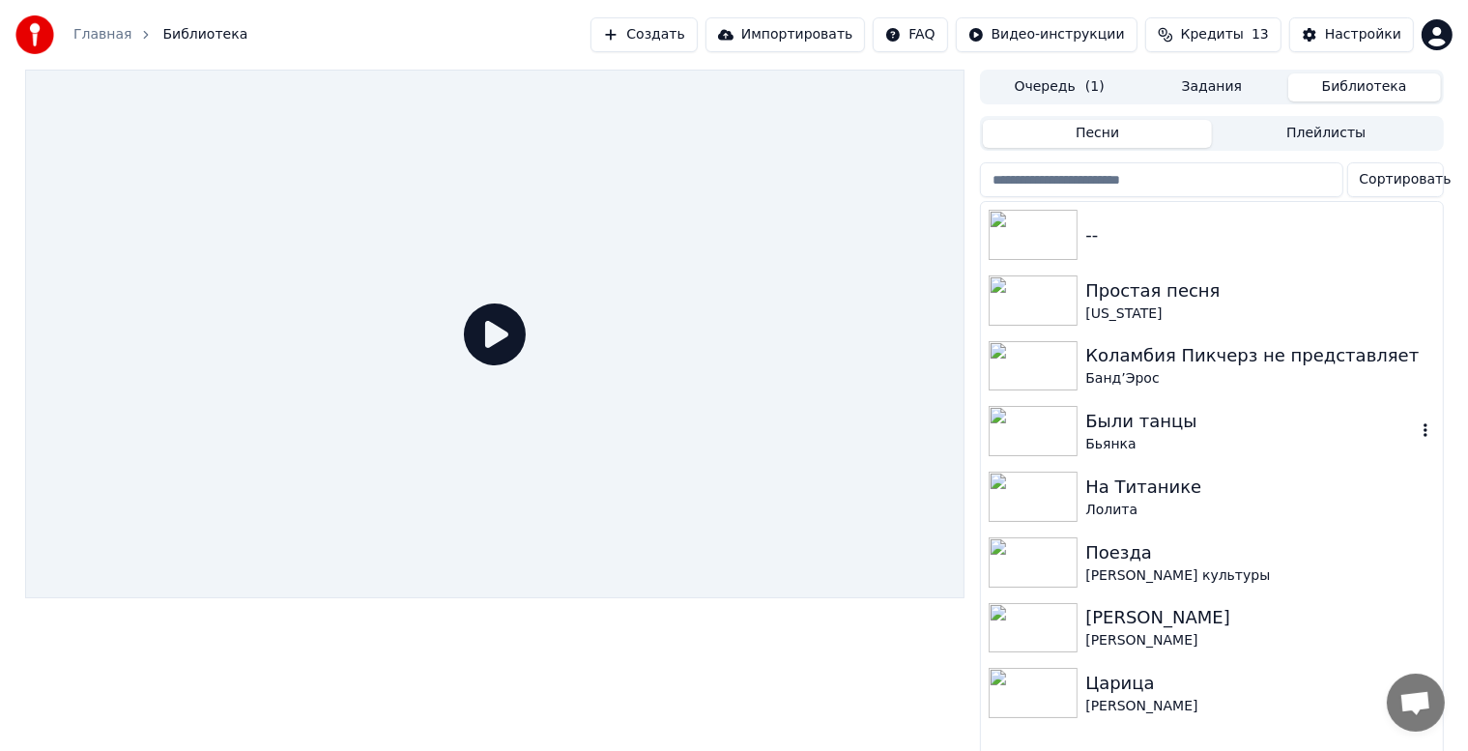
click at [1159, 425] on div "Были танцы" at bounding box center [1250, 421] width 330 height 27
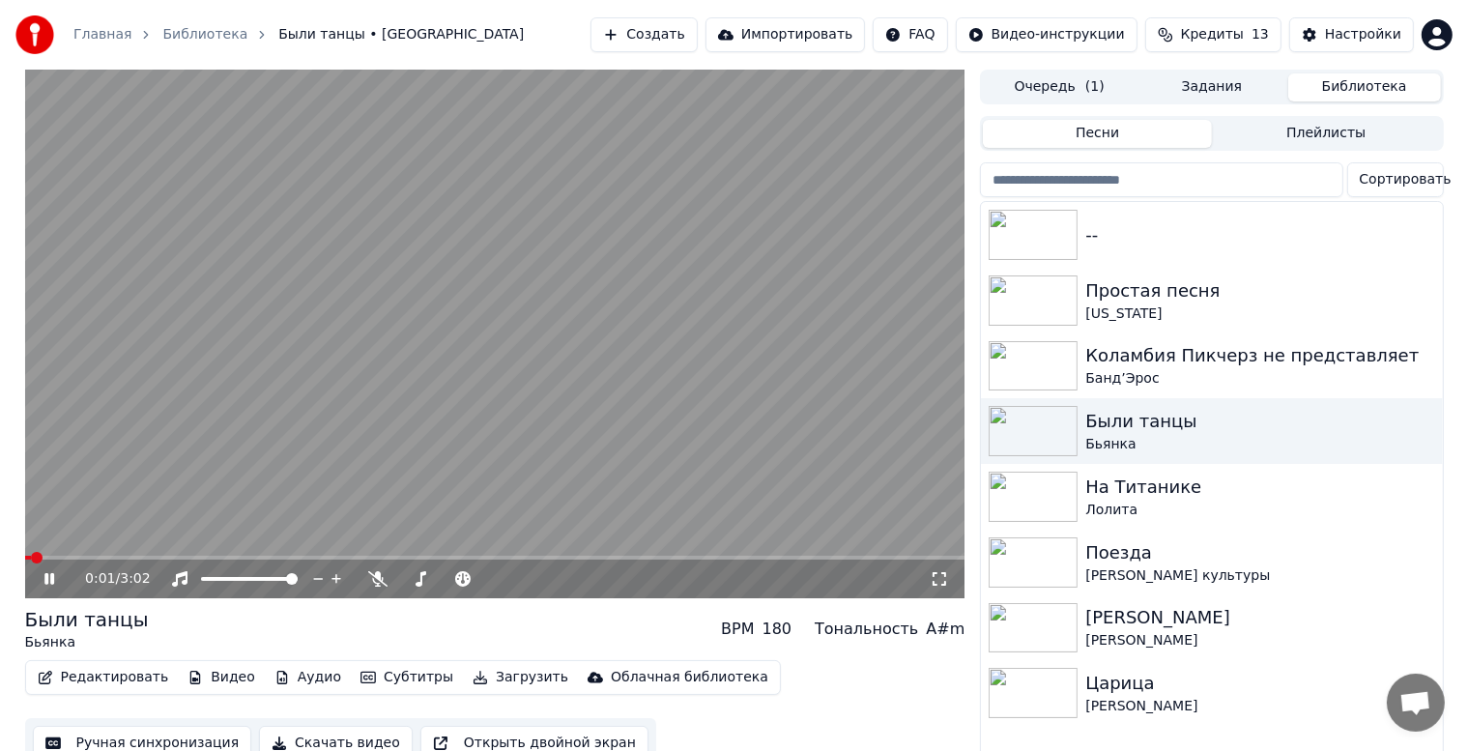
click at [166, 557] on span at bounding box center [495, 558] width 940 height 4
click at [43, 571] on icon at bounding box center [63, 578] width 45 height 15
click at [303, 738] on button "Скачать видео" at bounding box center [336, 743] width 154 height 35
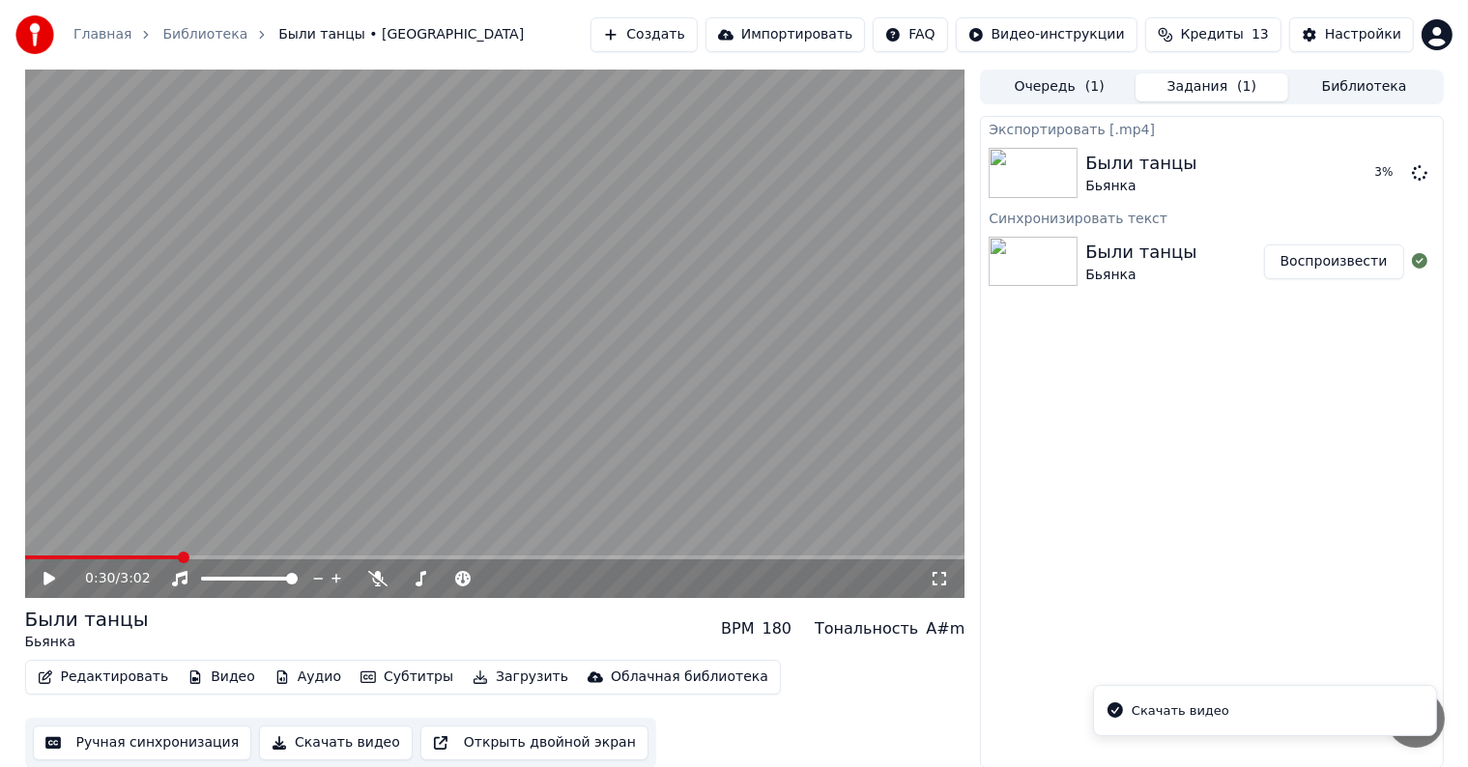
click at [310, 746] on button "Скачать видео" at bounding box center [336, 743] width 154 height 35
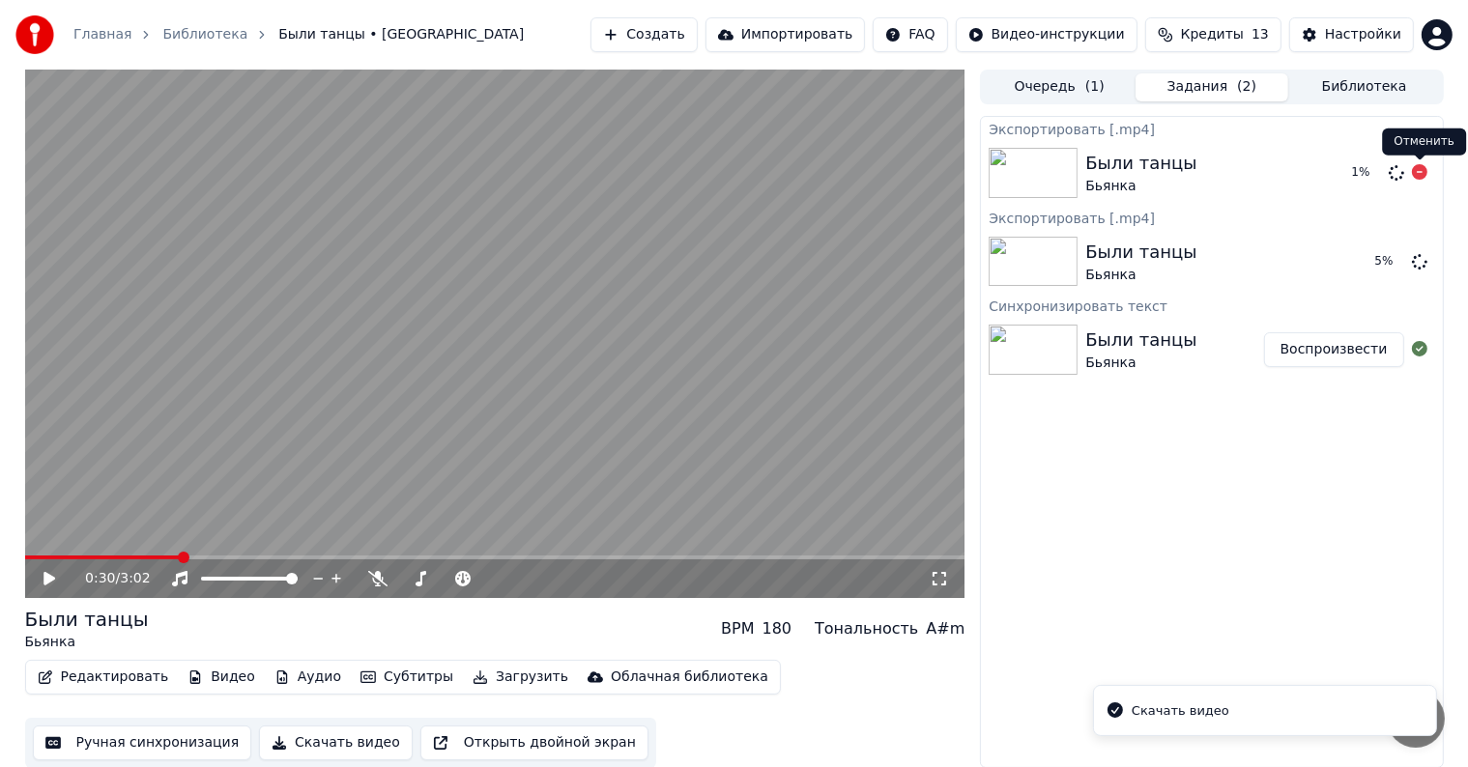
click at [1419, 171] on icon at bounding box center [1419, 171] width 15 height 15
click at [1419, 173] on icon at bounding box center [1419, 171] width 15 height 15
click at [1369, 268] on button "Показать" at bounding box center [1355, 262] width 100 height 35
